Goal: Check status: Check status

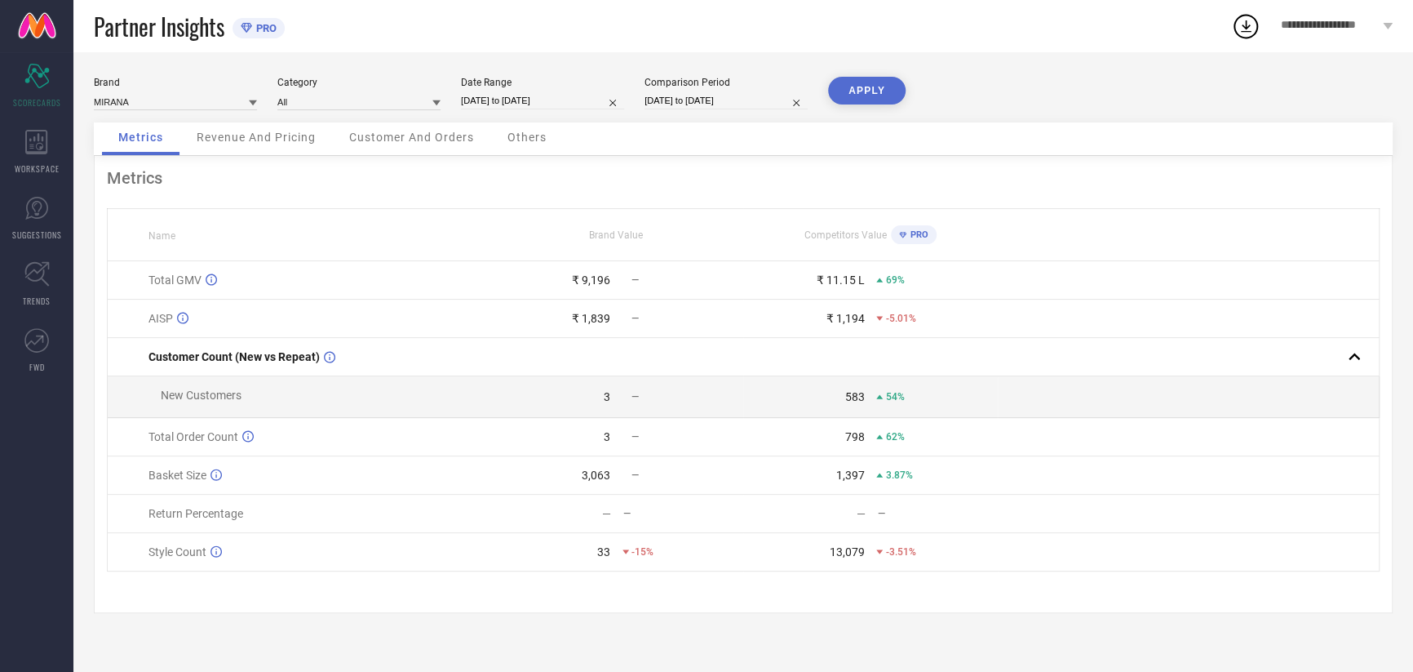
click at [522, 102] on input "[DATE] to [DATE]" at bounding box center [542, 100] width 163 height 17
select select "8"
select select "2025"
select select "9"
select select "2025"
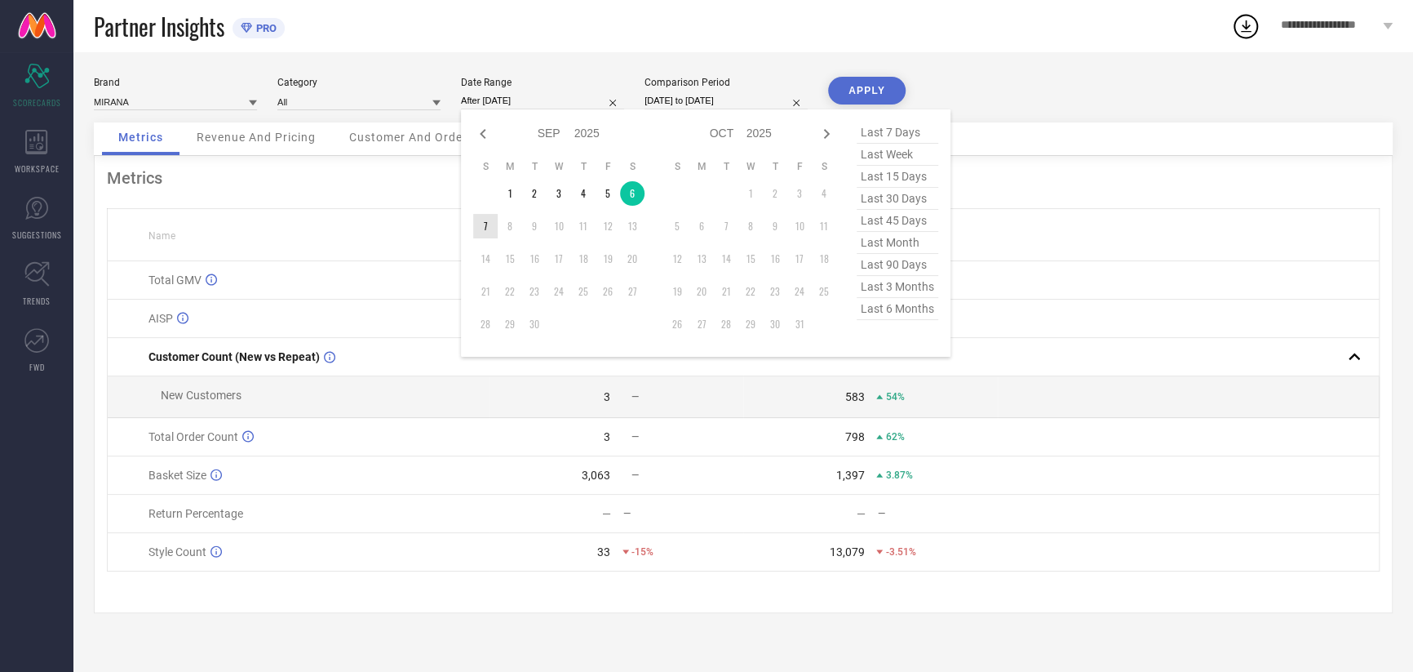
click at [490, 220] on td "7" at bounding box center [485, 226] width 24 height 24
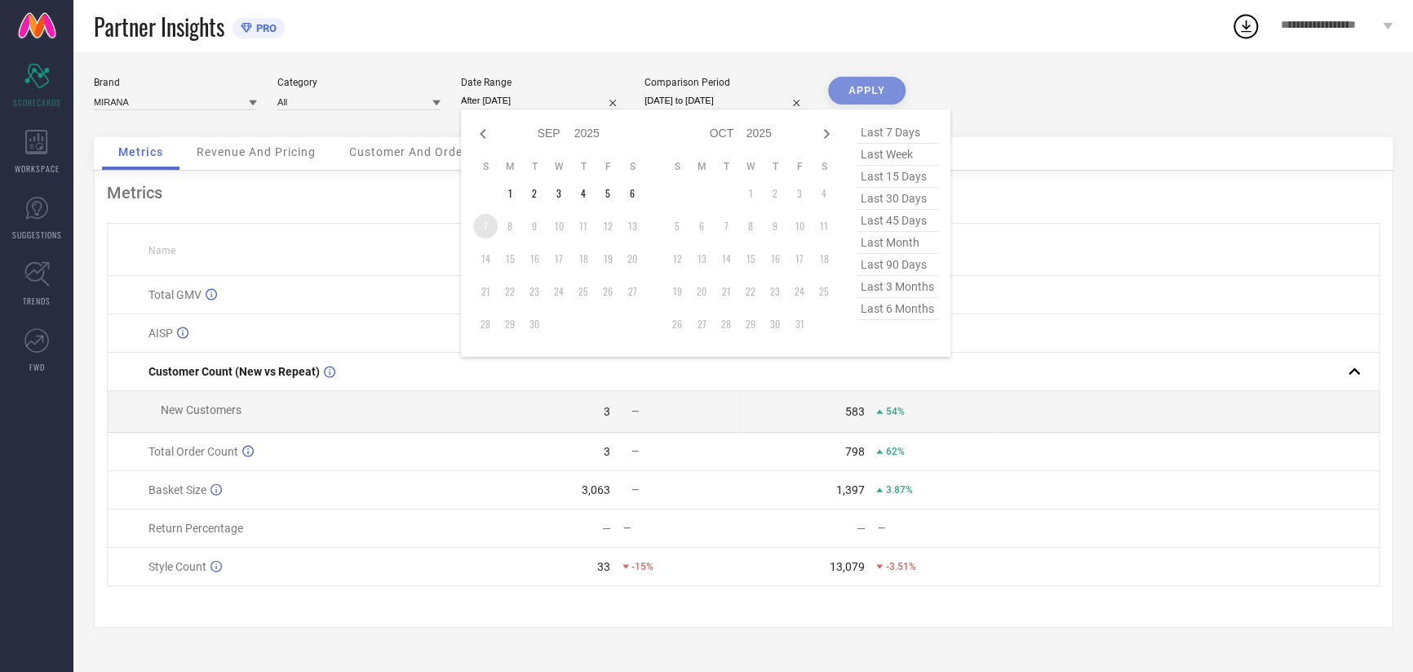
type input "[DATE] to [DATE]"
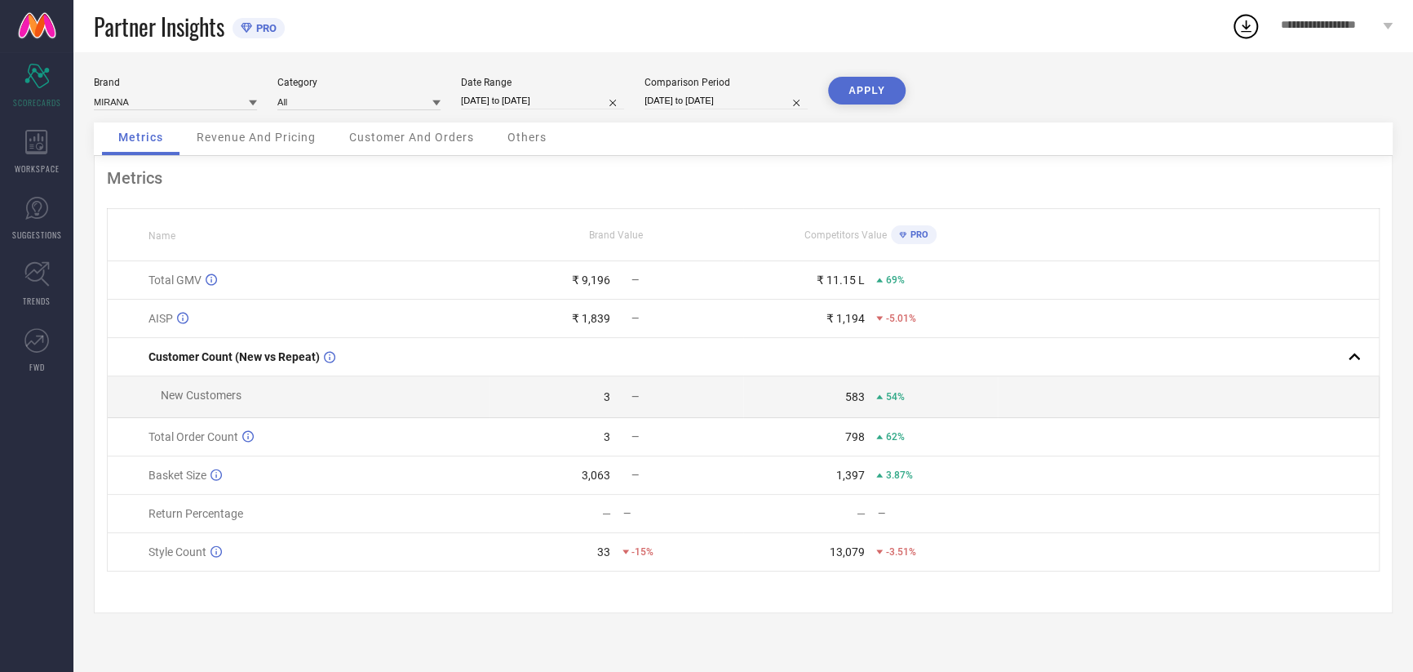
click at [709, 103] on input "[DATE] to [DATE]" at bounding box center [726, 100] width 163 height 17
select select "8"
select select "2024"
select select "9"
select select "2024"
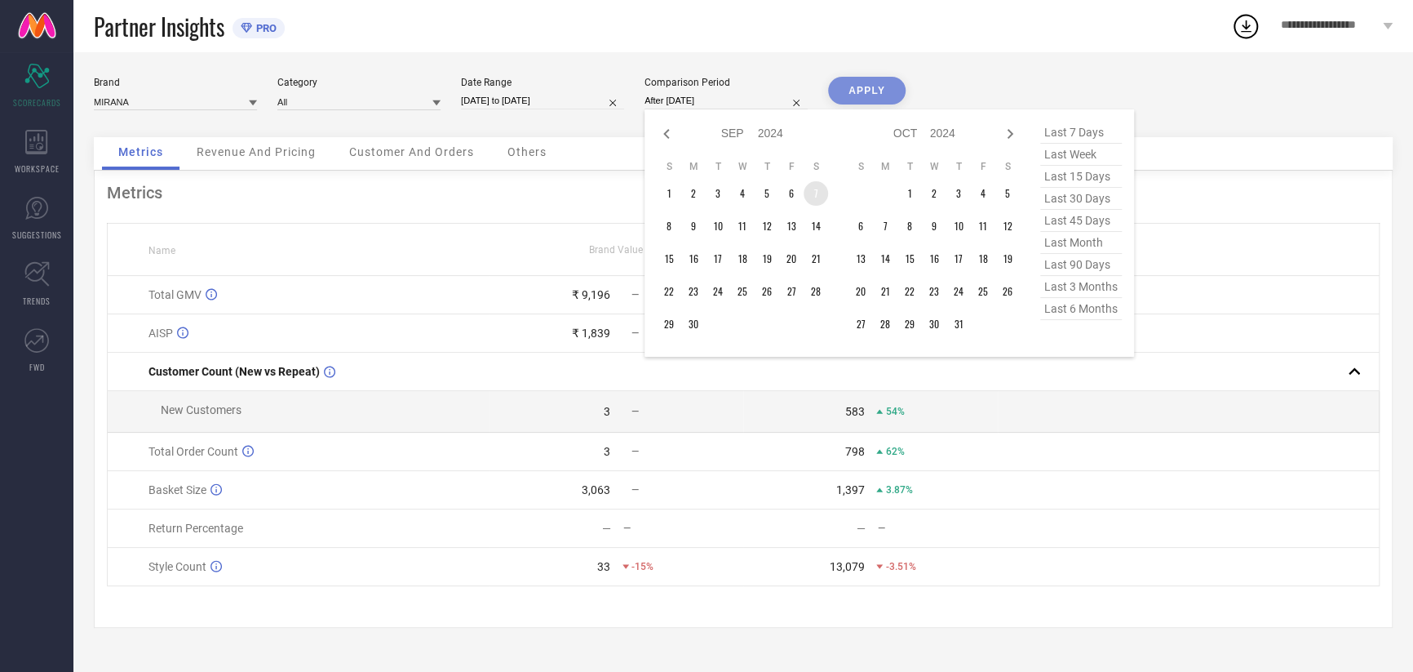
click at [811, 195] on td "7" at bounding box center [816, 193] width 24 height 24
type input "[DATE] to [DATE]"
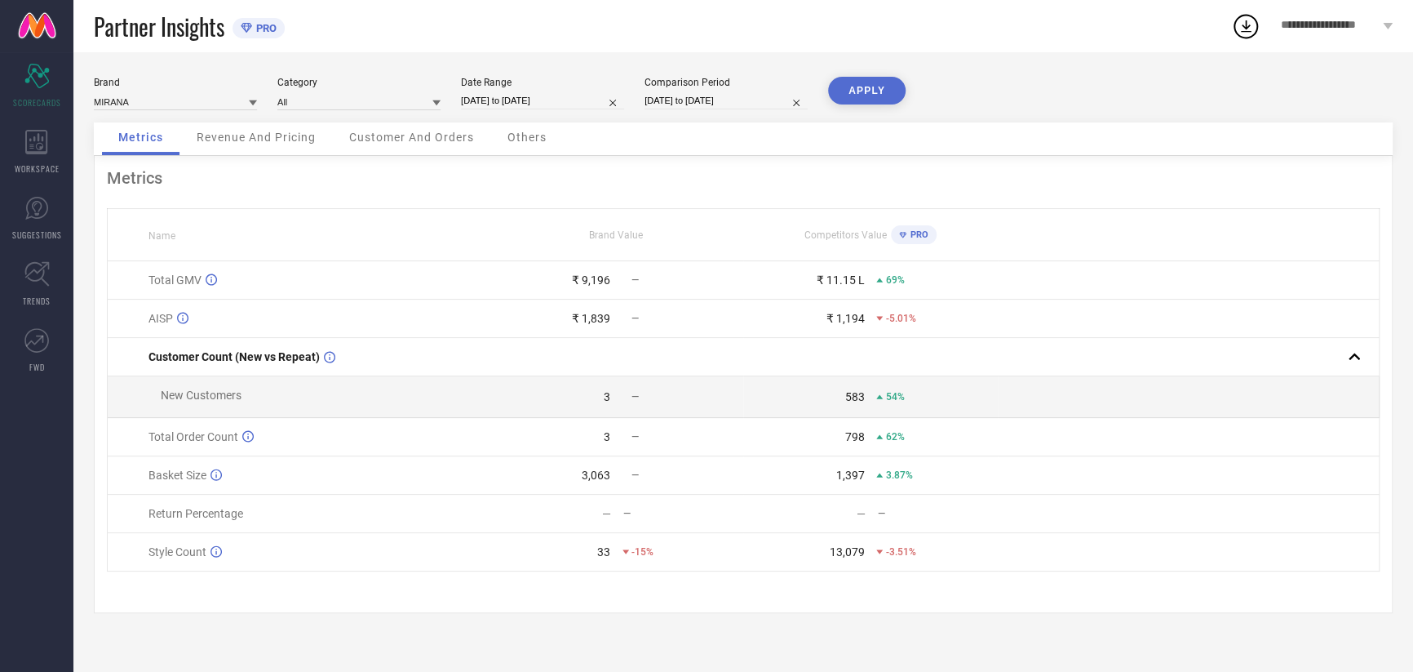
click at [889, 79] on button "APPLY" at bounding box center [867, 91] width 78 height 28
